Goal: Task Accomplishment & Management: Manage account settings

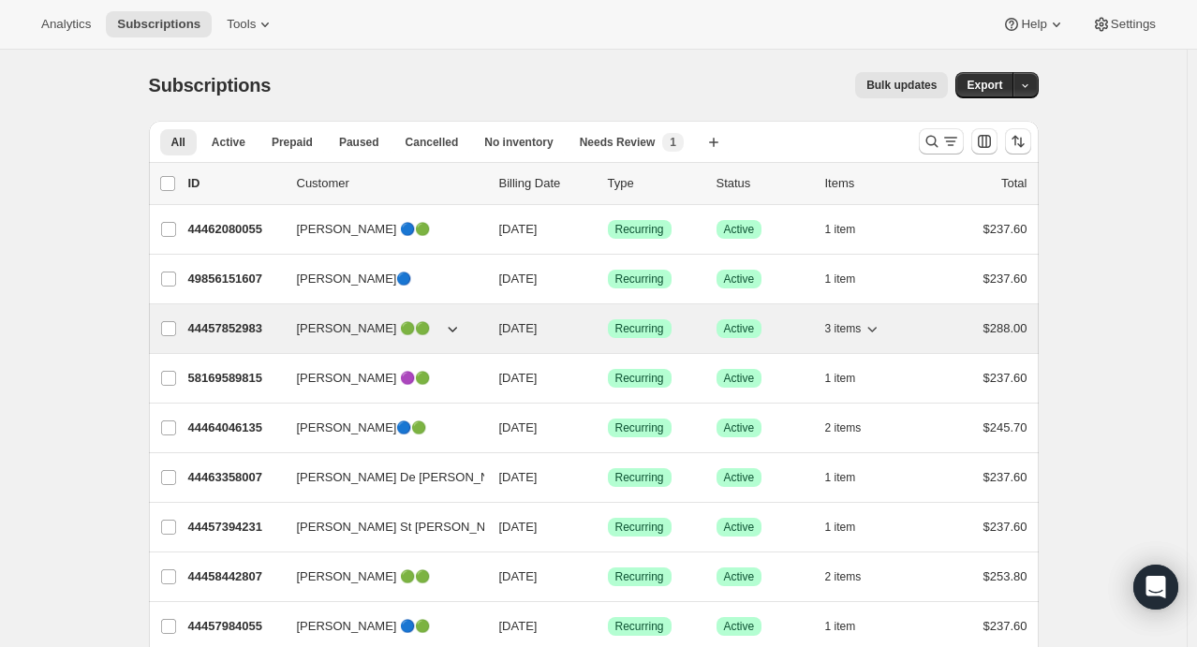
click at [881, 333] on icon "button" at bounding box center [872, 328] width 19 height 19
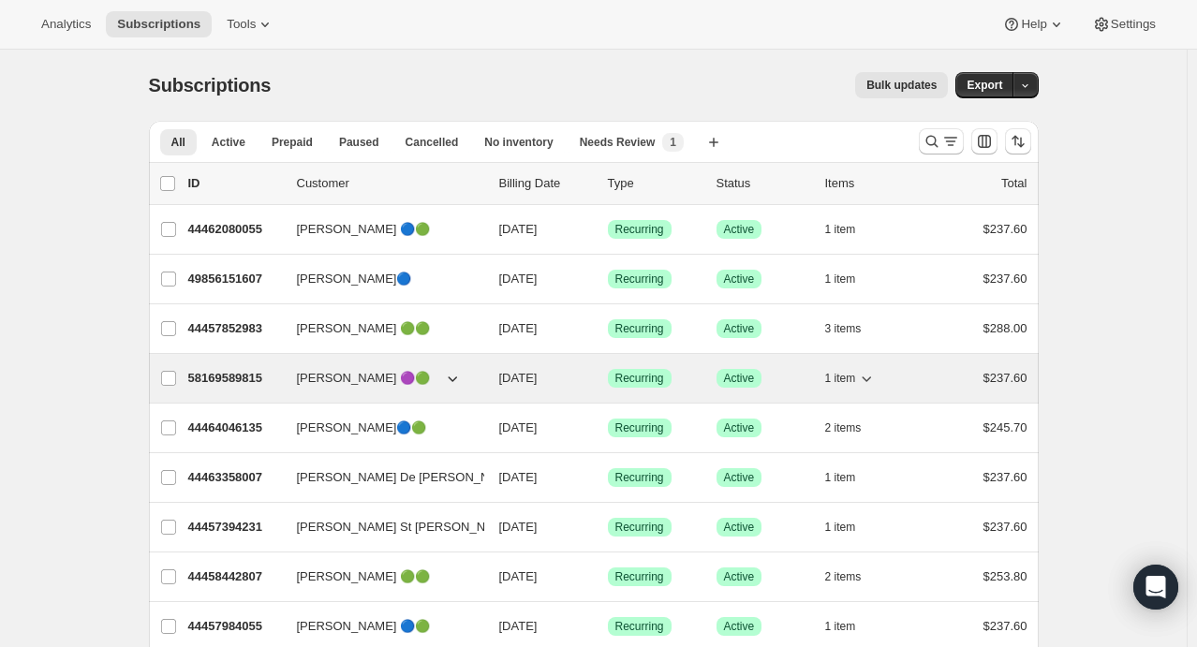
click at [872, 381] on icon "button" at bounding box center [866, 378] width 19 height 19
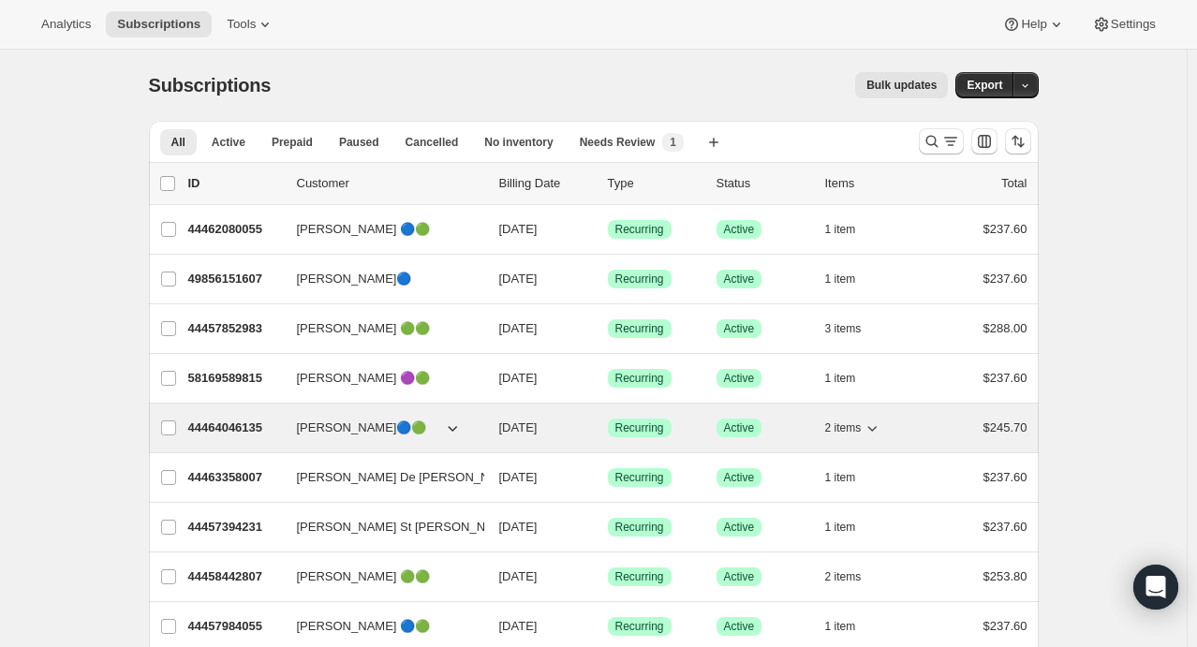
click at [874, 427] on icon "button" at bounding box center [872, 429] width 9 height 6
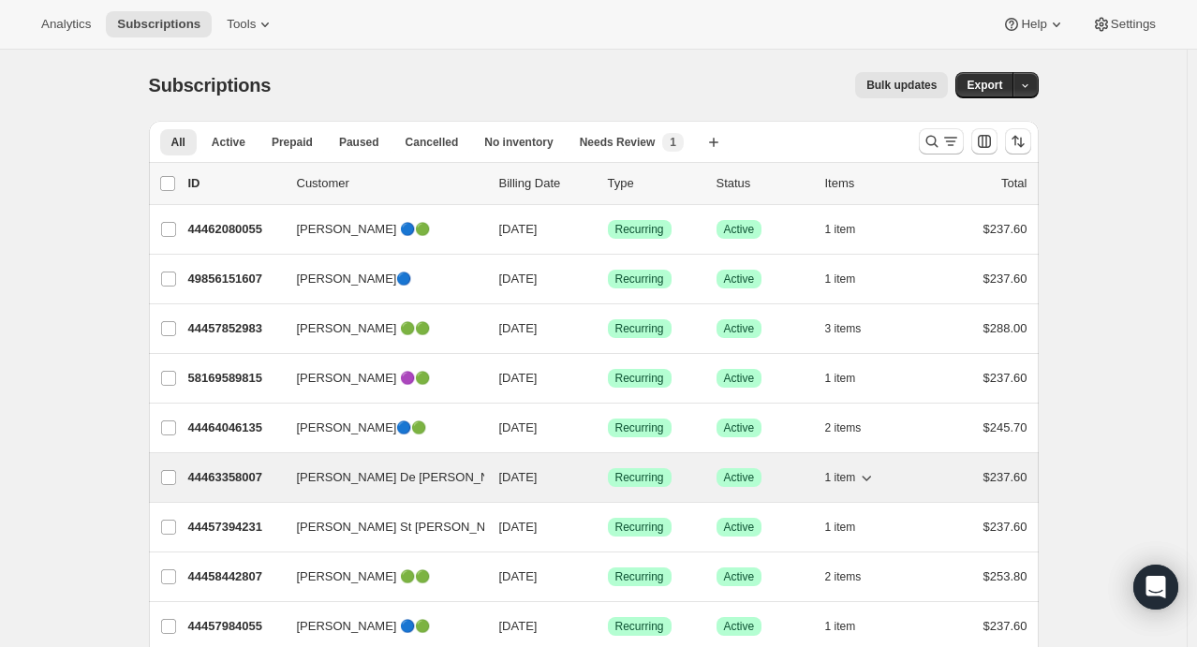
click at [876, 477] on icon "button" at bounding box center [866, 477] width 19 height 19
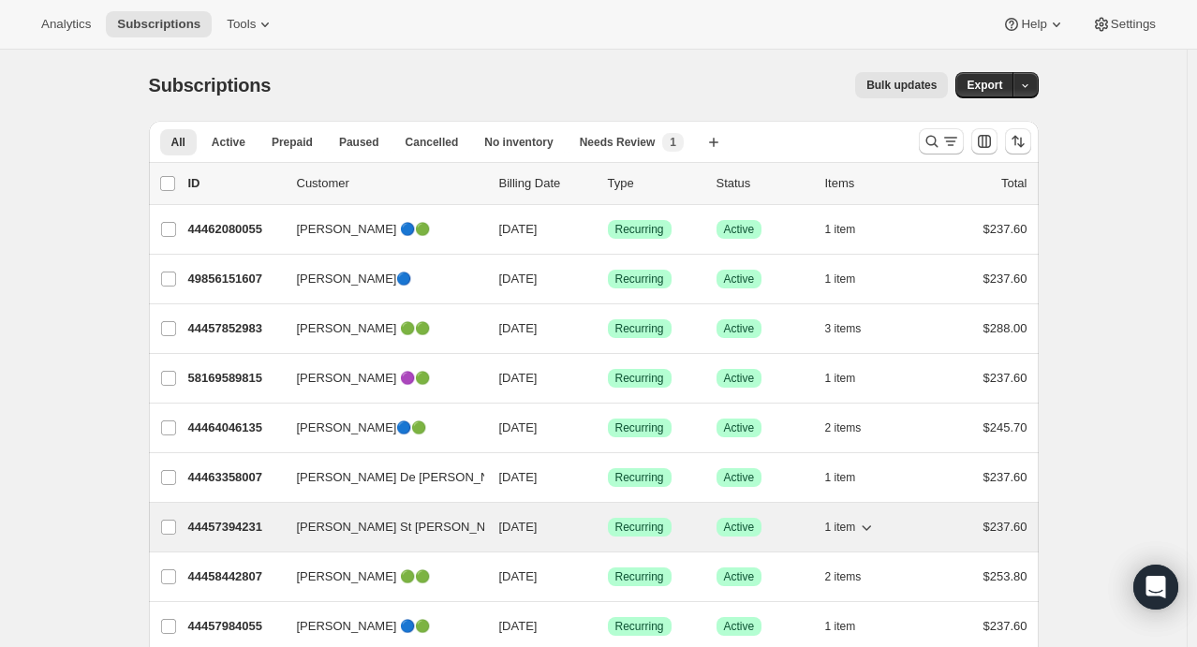
click at [876, 525] on icon "button" at bounding box center [866, 527] width 19 height 19
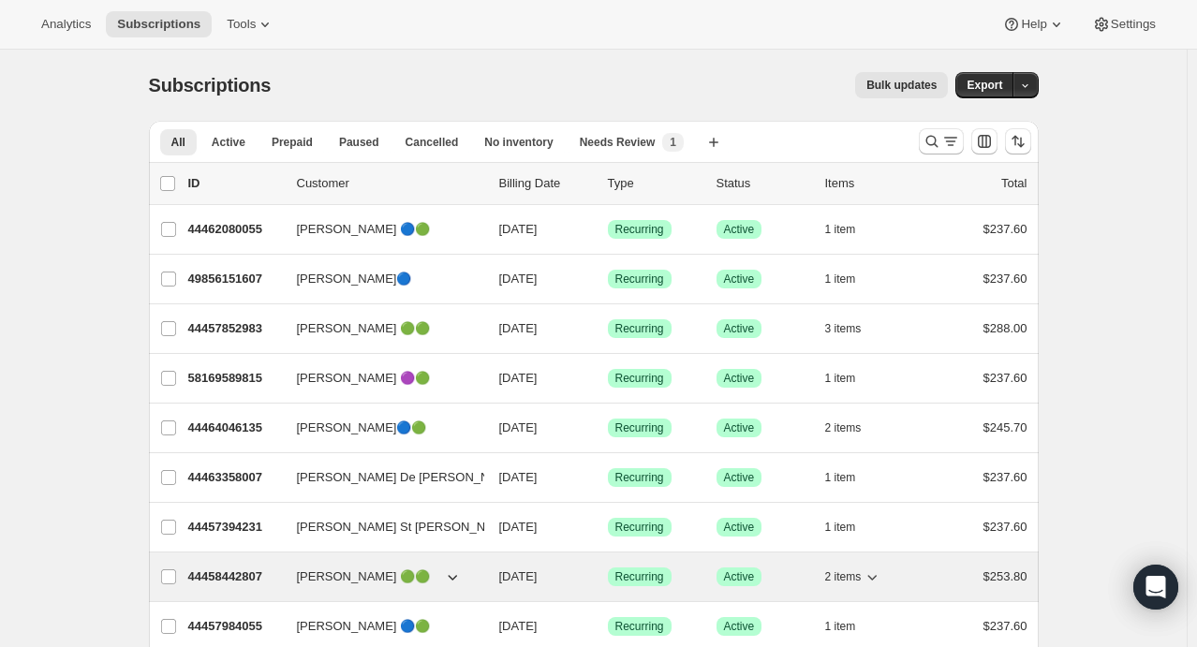
click at [882, 570] on icon "button" at bounding box center [872, 577] width 19 height 19
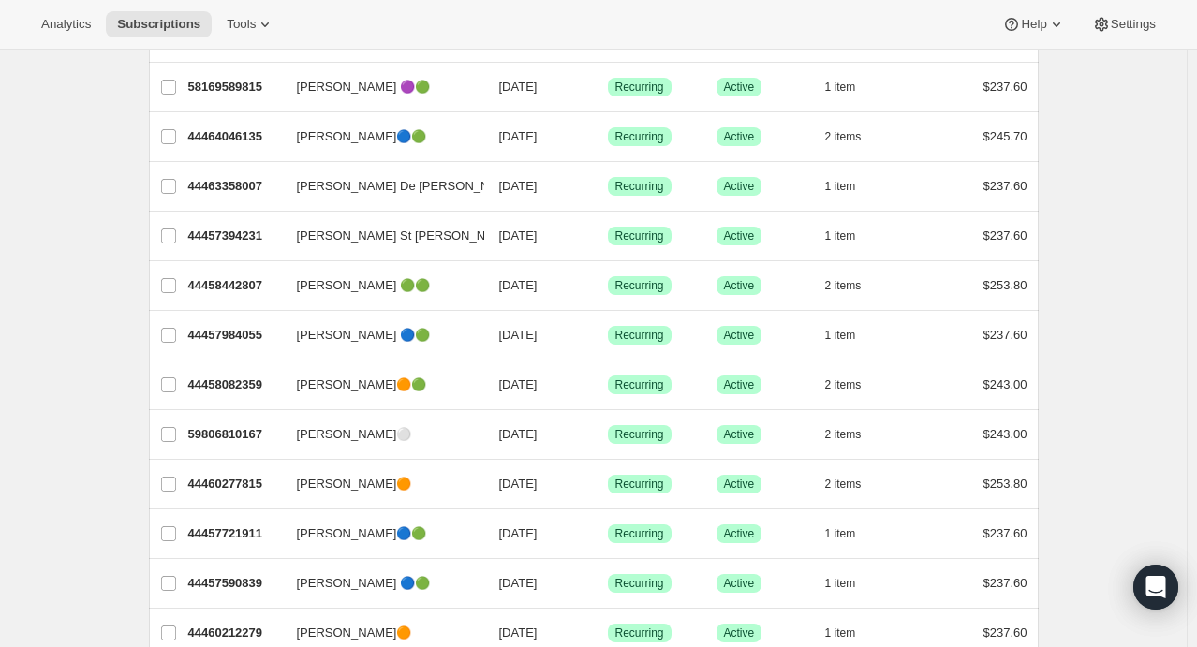
scroll to position [292, 0]
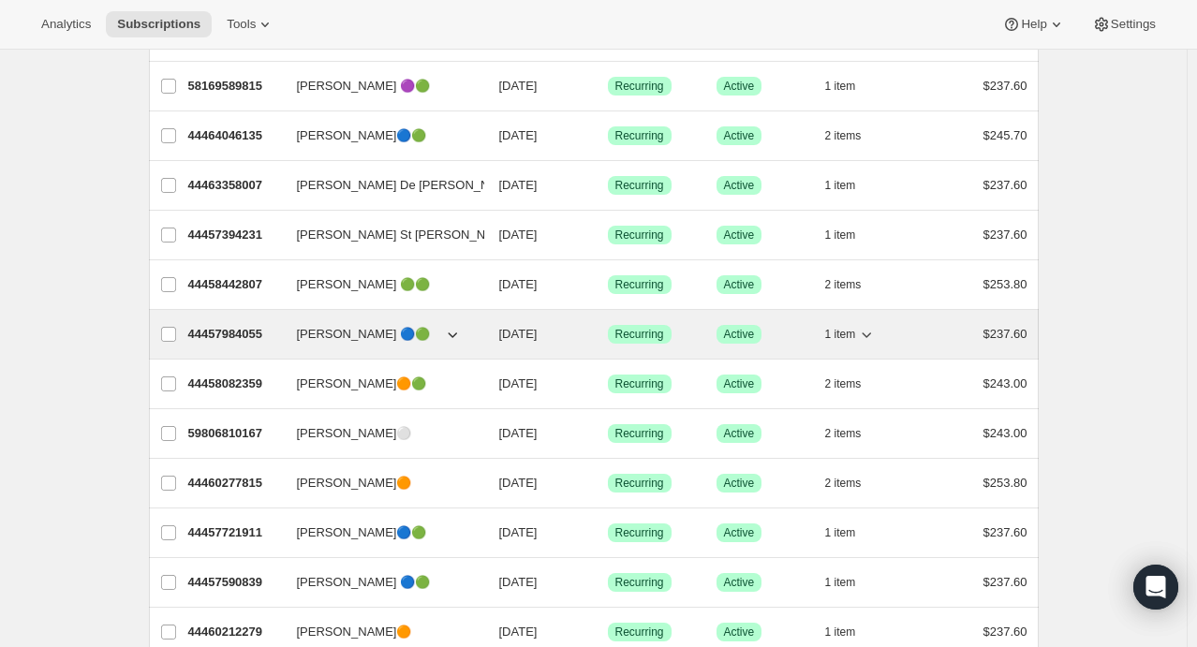
click at [876, 336] on icon "button" at bounding box center [866, 334] width 19 height 19
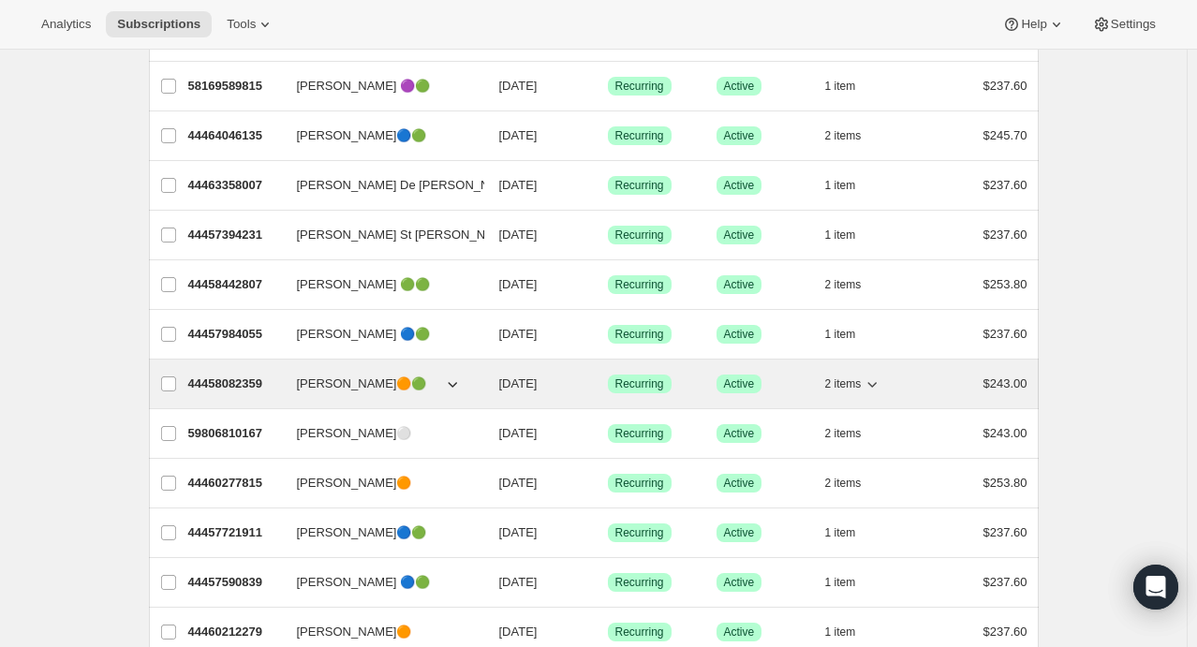
click at [879, 379] on icon "button" at bounding box center [872, 384] width 19 height 19
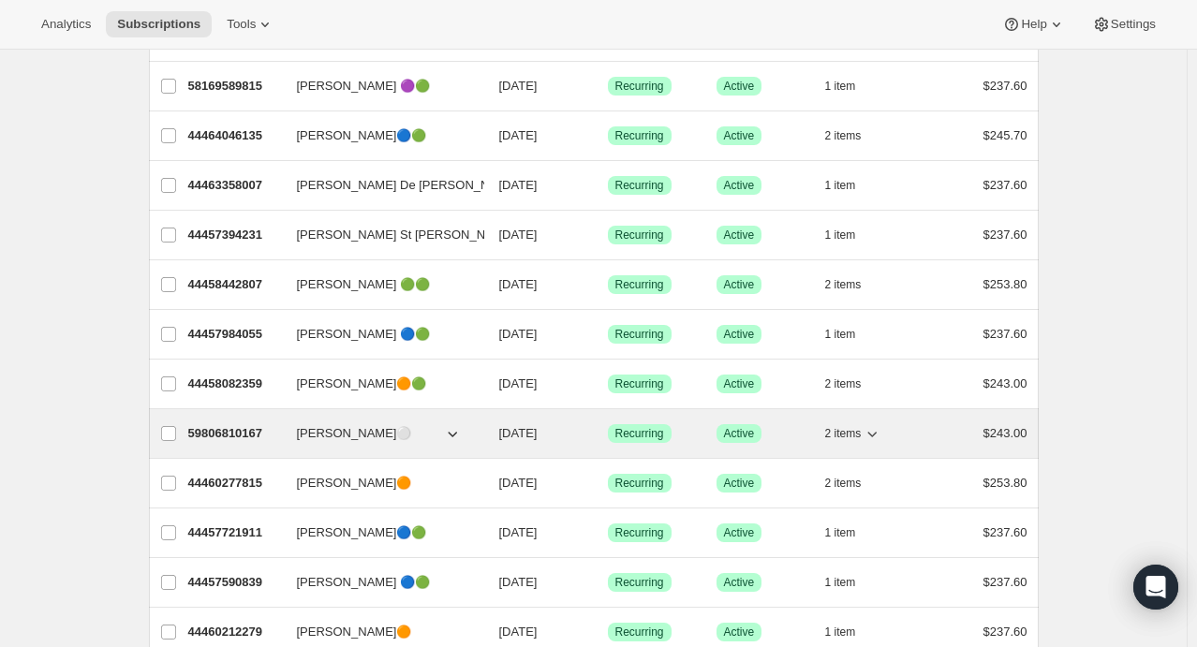
click at [881, 431] on icon "button" at bounding box center [872, 433] width 19 height 19
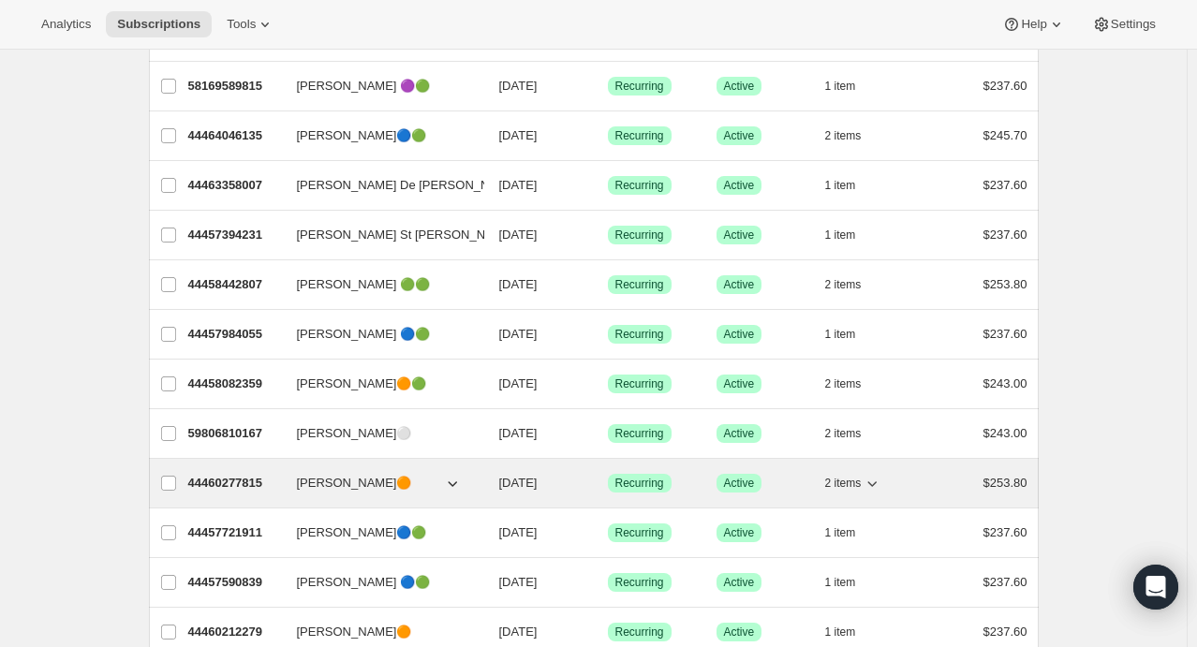
click at [874, 487] on icon "button" at bounding box center [872, 483] width 19 height 19
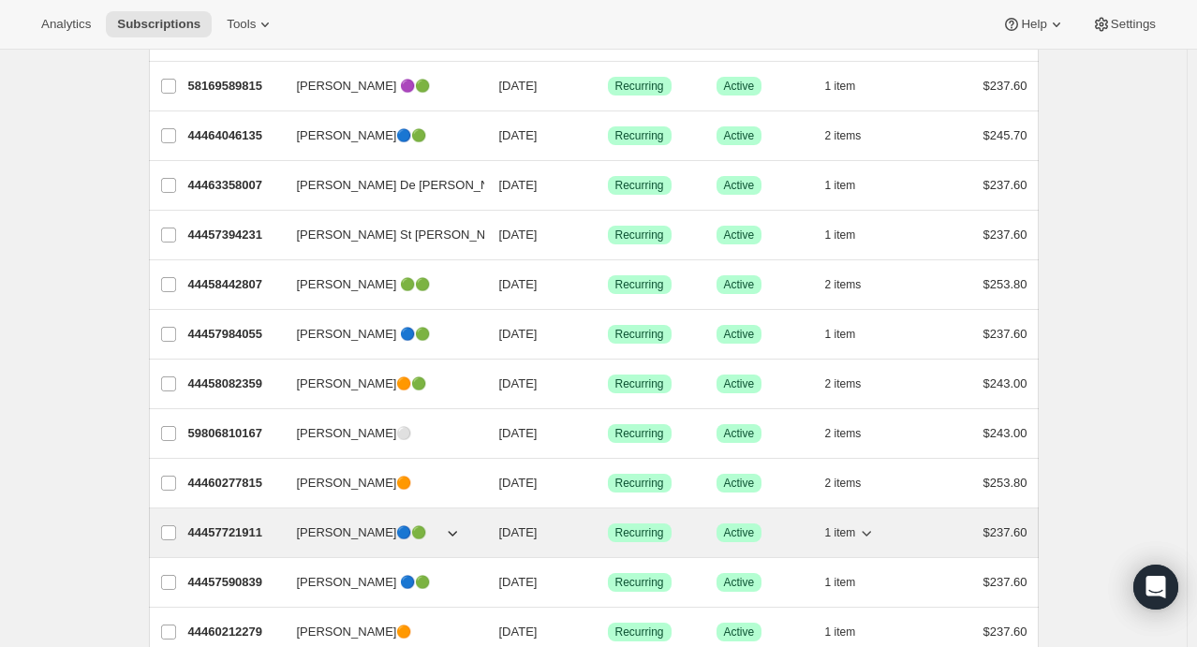
click at [872, 534] on icon "button" at bounding box center [866, 533] width 19 height 19
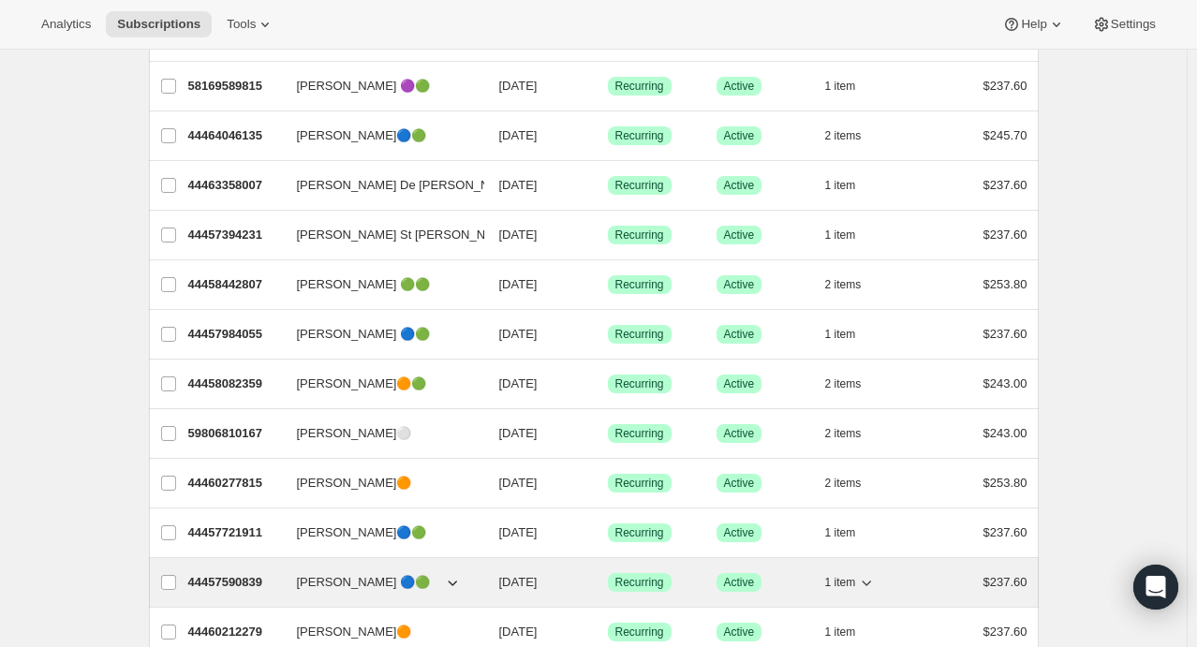
click at [876, 582] on icon "button" at bounding box center [866, 582] width 19 height 19
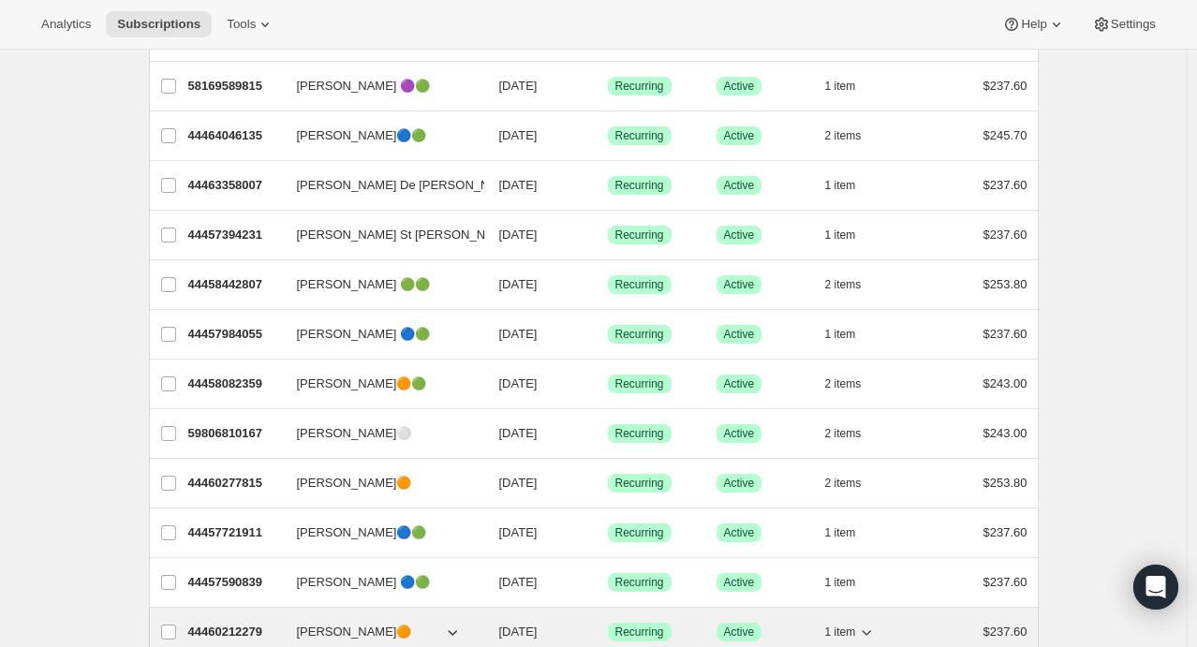
click at [871, 632] on icon "button" at bounding box center [866, 632] width 19 height 19
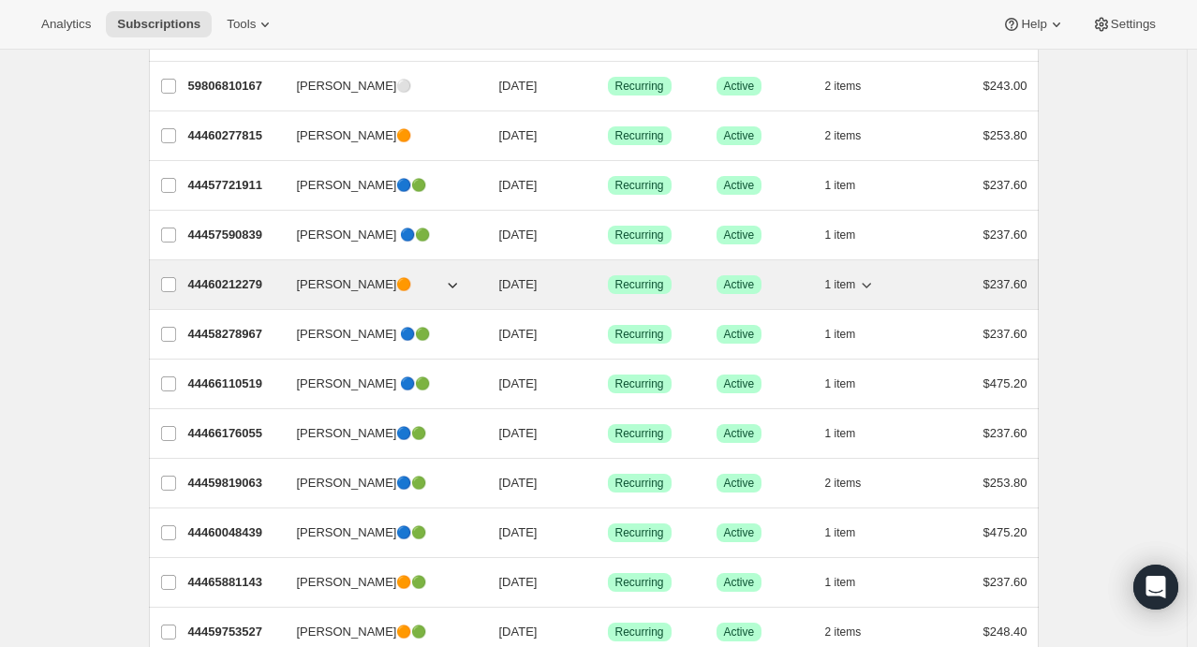
scroll to position [641, 0]
